Goal: Task Accomplishment & Management: Use online tool/utility

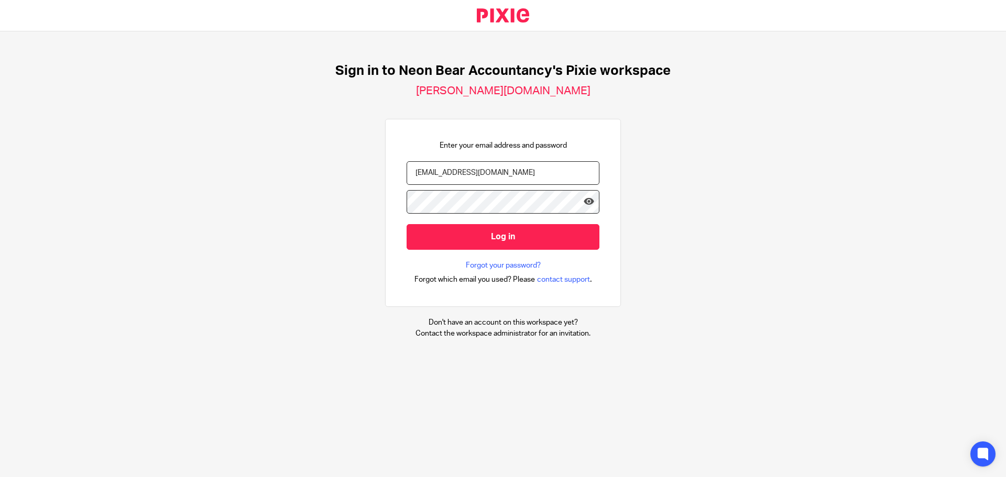
click at [507, 236] on input "Log in" at bounding box center [503, 237] width 193 height 26
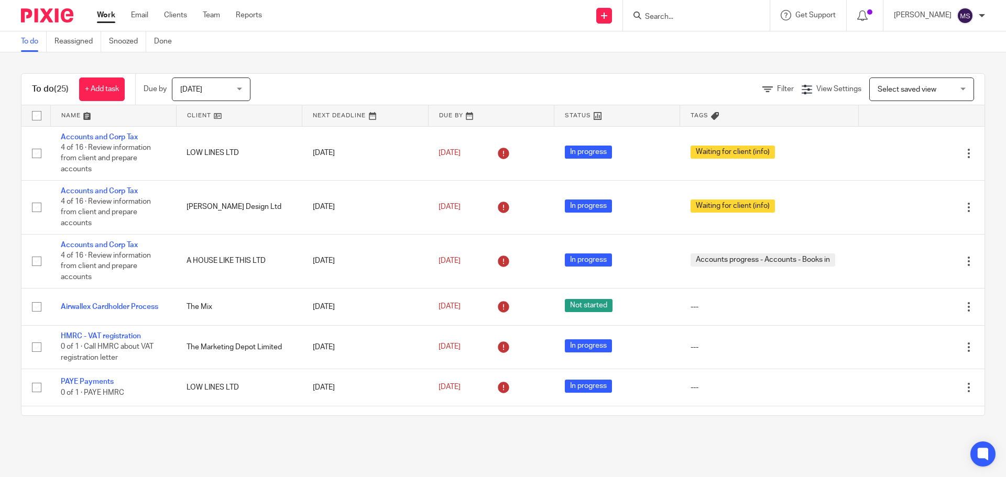
click at [202, 85] on span "[DATE]" at bounding box center [208, 89] width 56 height 22
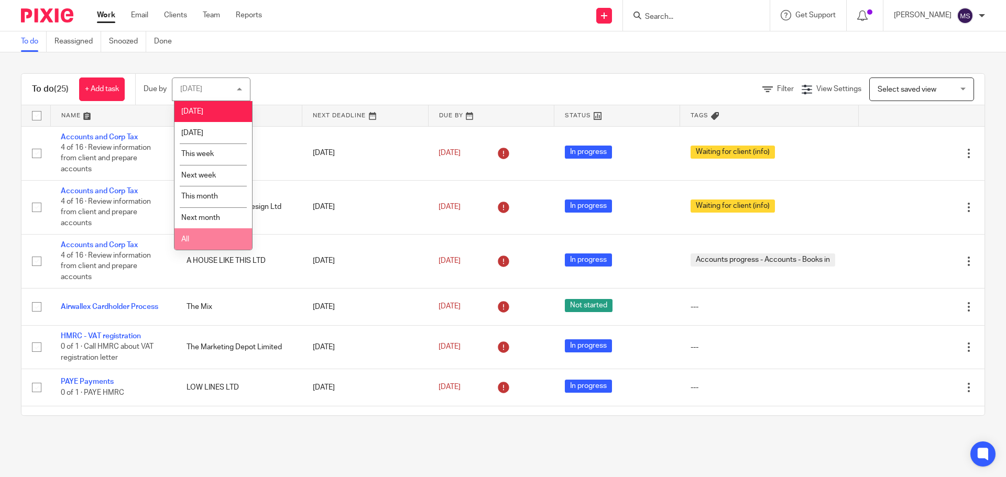
click at [187, 239] on span "All" at bounding box center [185, 239] width 8 height 7
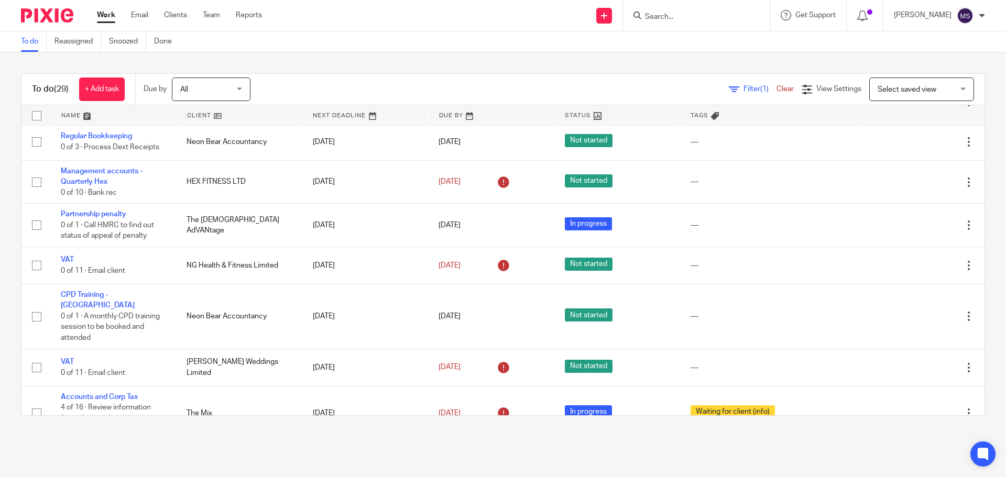
scroll to position [1072, 0]
